Goal: Check status: Check status

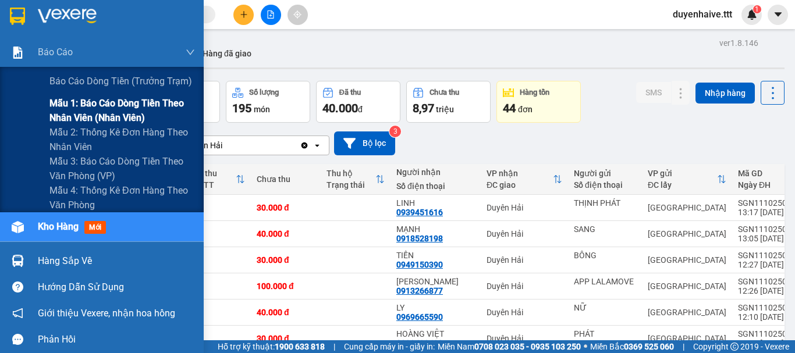
click at [83, 111] on span "Mẫu 1: Báo cáo dòng tiền theo nhân viên (nhân viên)" at bounding box center [121, 110] width 145 height 29
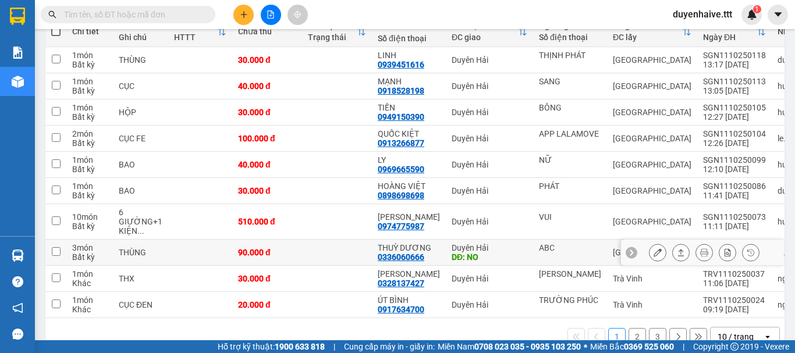
scroll to position [206, 0]
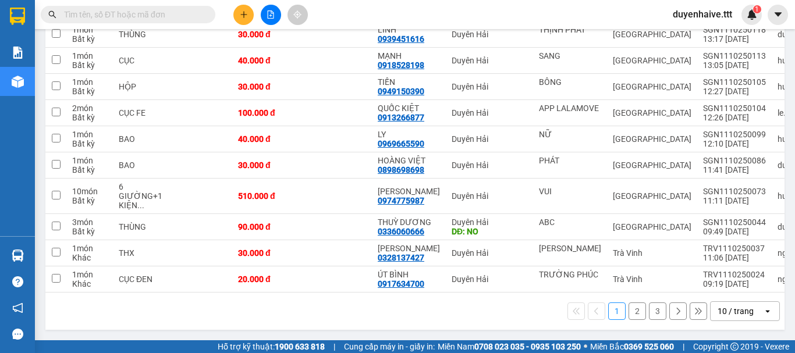
click at [722, 310] on div "10 / trang" at bounding box center [735, 311] width 36 height 12
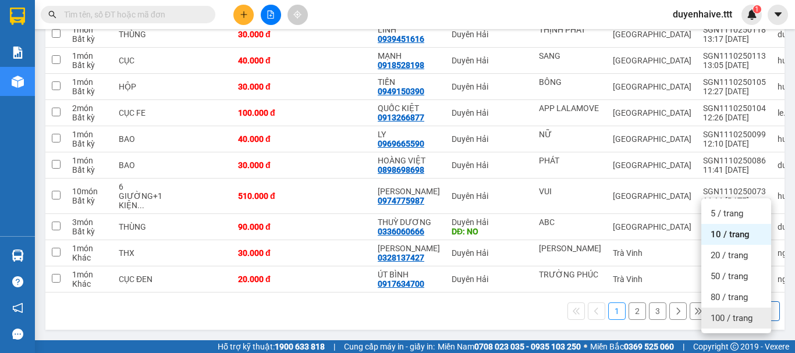
click at [721, 312] on span "100 / trang" at bounding box center [731, 318] width 42 height 12
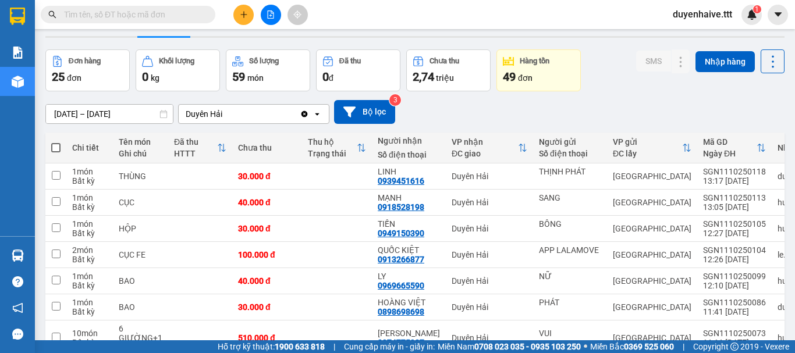
scroll to position [0, 0]
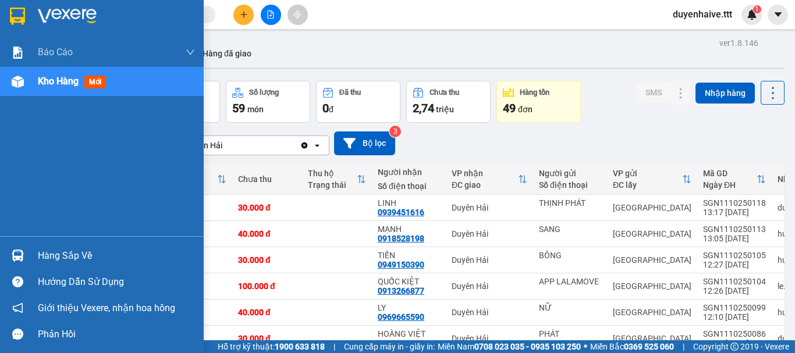
click at [73, 259] on div "Hàng sắp về" at bounding box center [116, 255] width 157 height 17
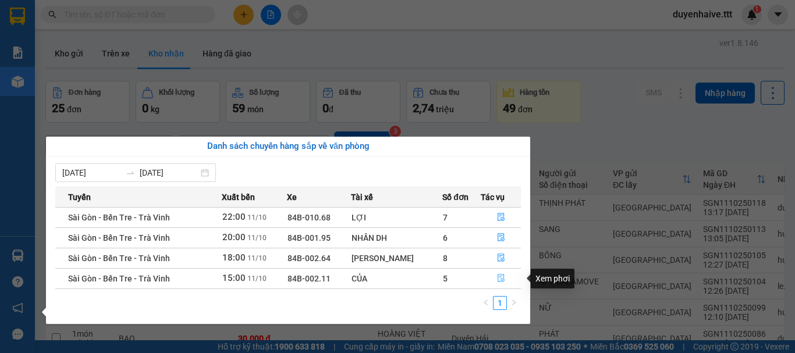
click at [501, 276] on icon "file-done" at bounding box center [500, 279] width 7 height 8
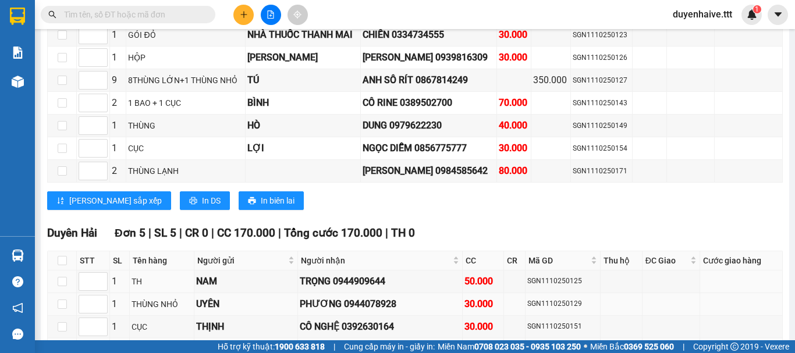
scroll to position [1335, 0]
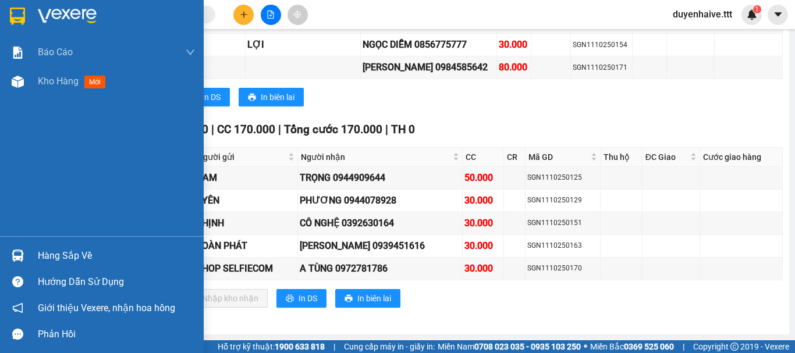
click at [84, 251] on div "Hàng sắp về" at bounding box center [116, 255] width 157 height 17
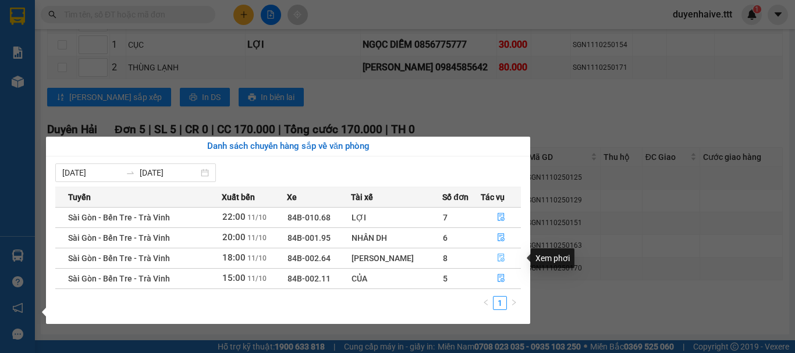
click at [498, 260] on icon "file-done" at bounding box center [501, 258] width 8 height 8
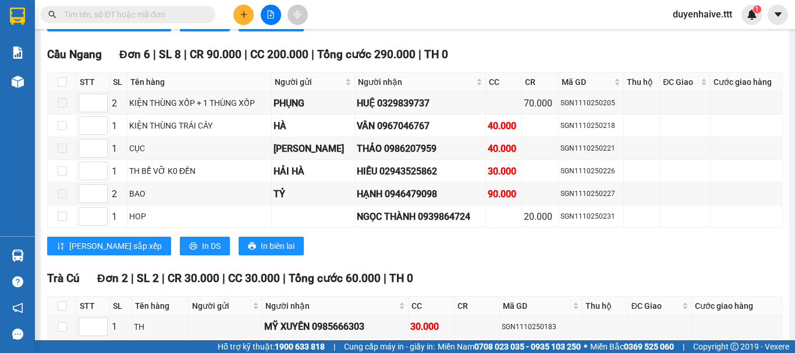
scroll to position [1695, 0]
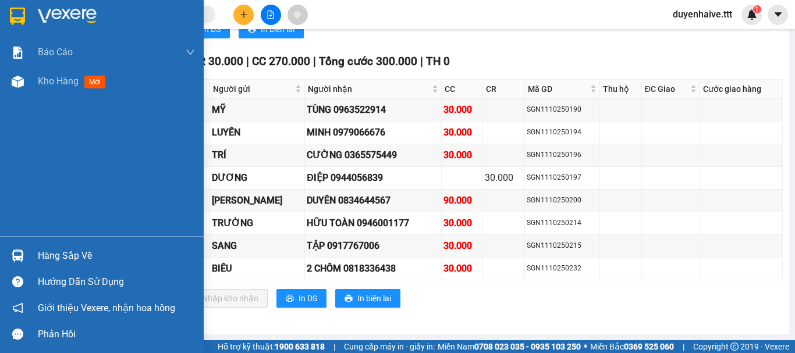
click at [67, 248] on div "Hàng sắp về" at bounding box center [116, 255] width 157 height 17
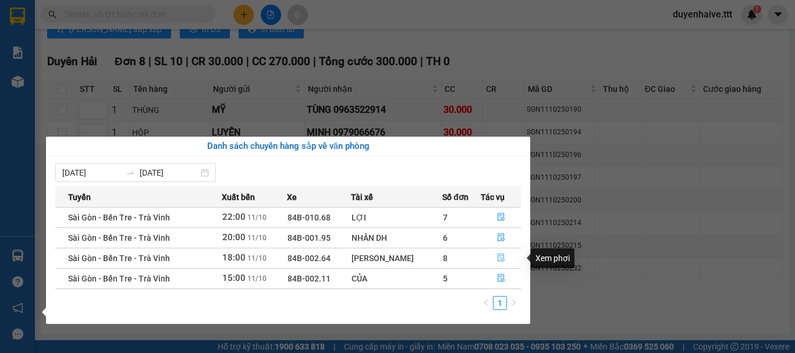
click at [499, 257] on icon "file-done" at bounding box center [500, 258] width 7 height 8
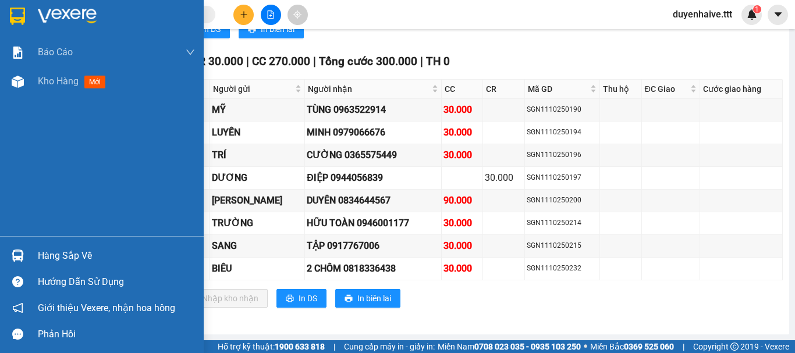
click at [67, 248] on div "Hàng sắp về" at bounding box center [116, 255] width 157 height 17
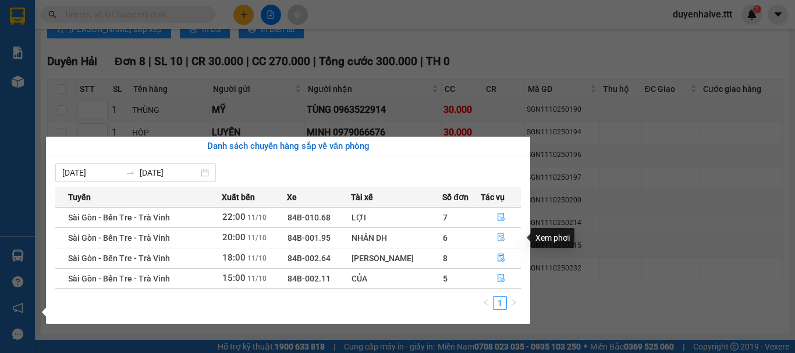
click at [499, 238] on icon "file-done" at bounding box center [500, 238] width 7 height 8
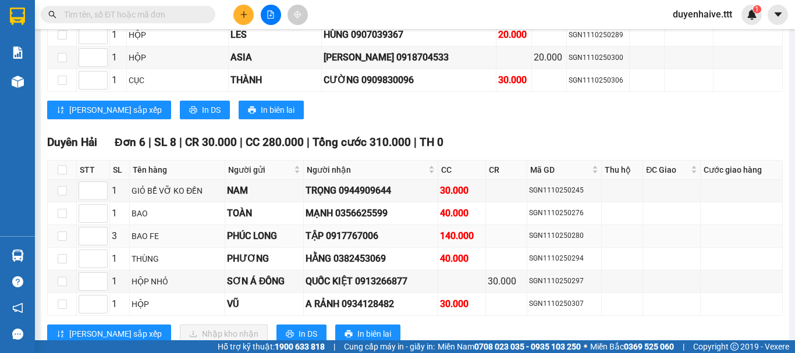
scroll to position [1880, 0]
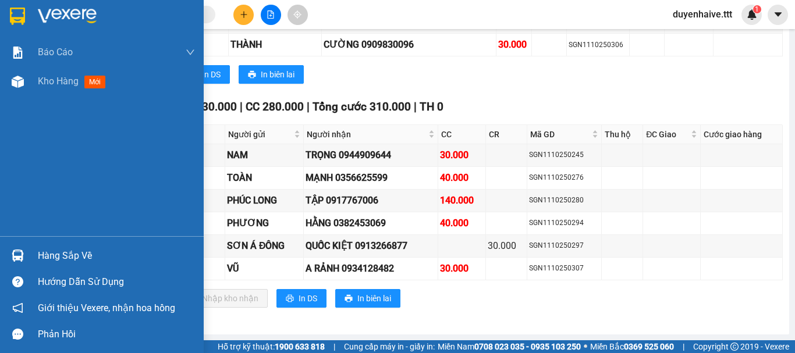
click at [48, 254] on div "Hàng sắp về" at bounding box center [116, 255] width 157 height 17
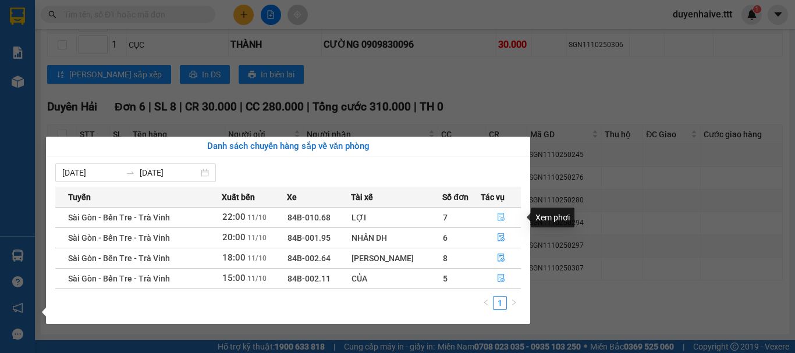
click at [499, 215] on icon "file-done" at bounding box center [500, 217] width 7 height 8
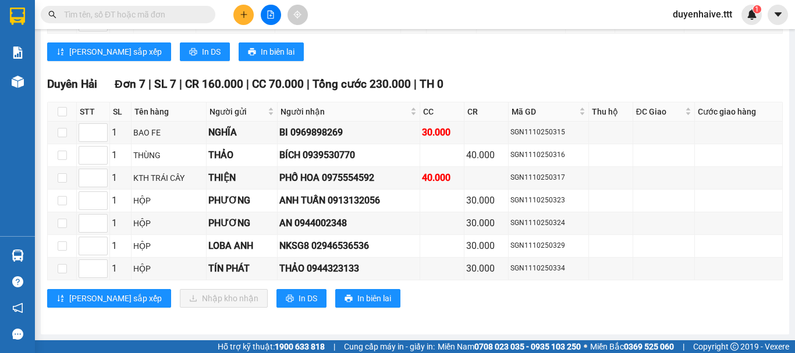
scroll to position [904, 0]
click at [167, 17] on input "text" at bounding box center [132, 14] width 137 height 13
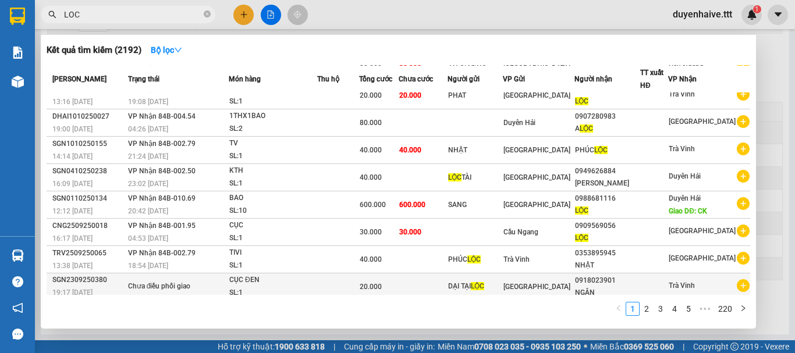
scroll to position [0, 0]
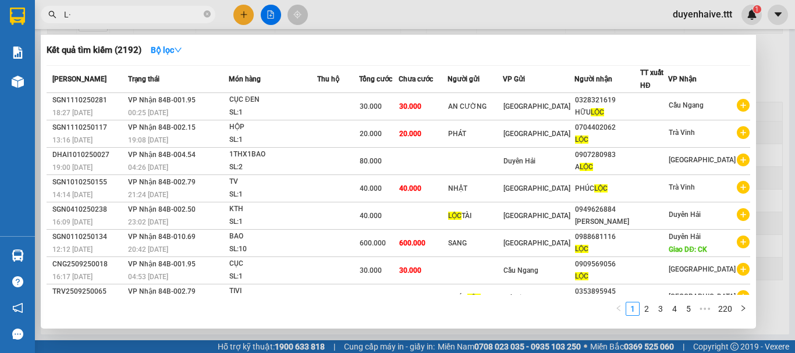
type input "L"
